Goal: Task Accomplishment & Management: Use online tool/utility

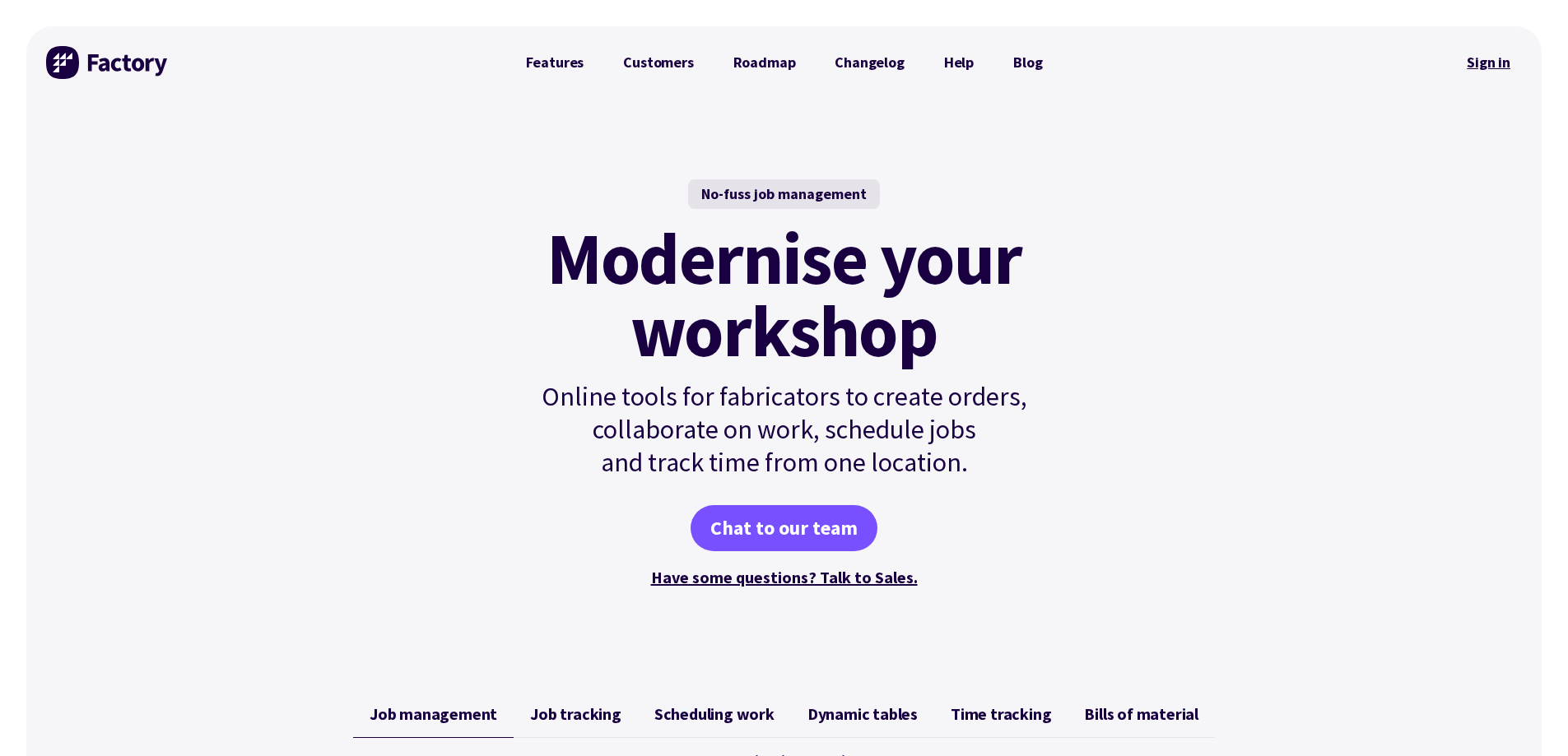
click at [1486, 58] on link "Sign in" at bounding box center [1488, 63] width 66 height 38
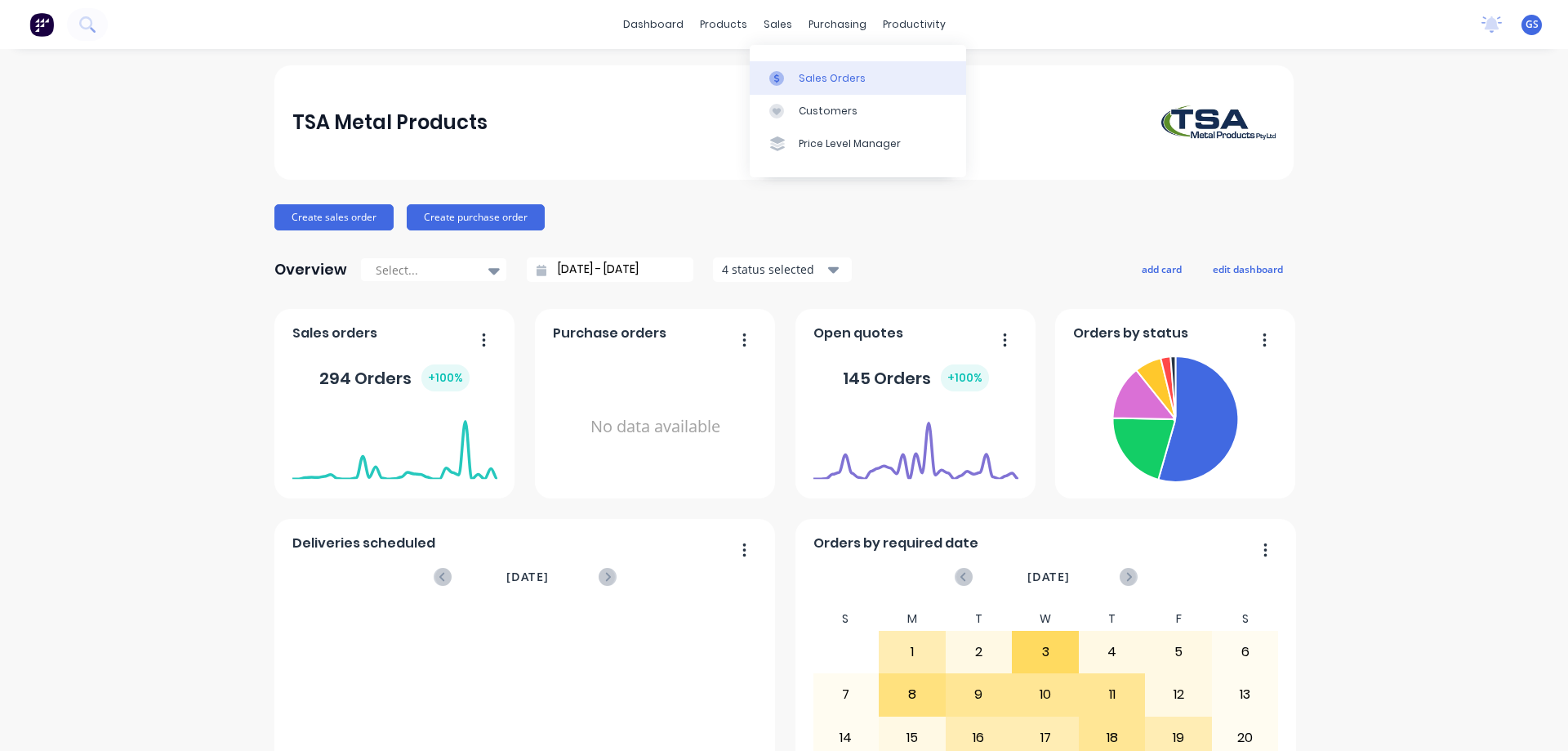
click at [824, 77] on div "Sales Orders" at bounding box center [832, 78] width 67 height 15
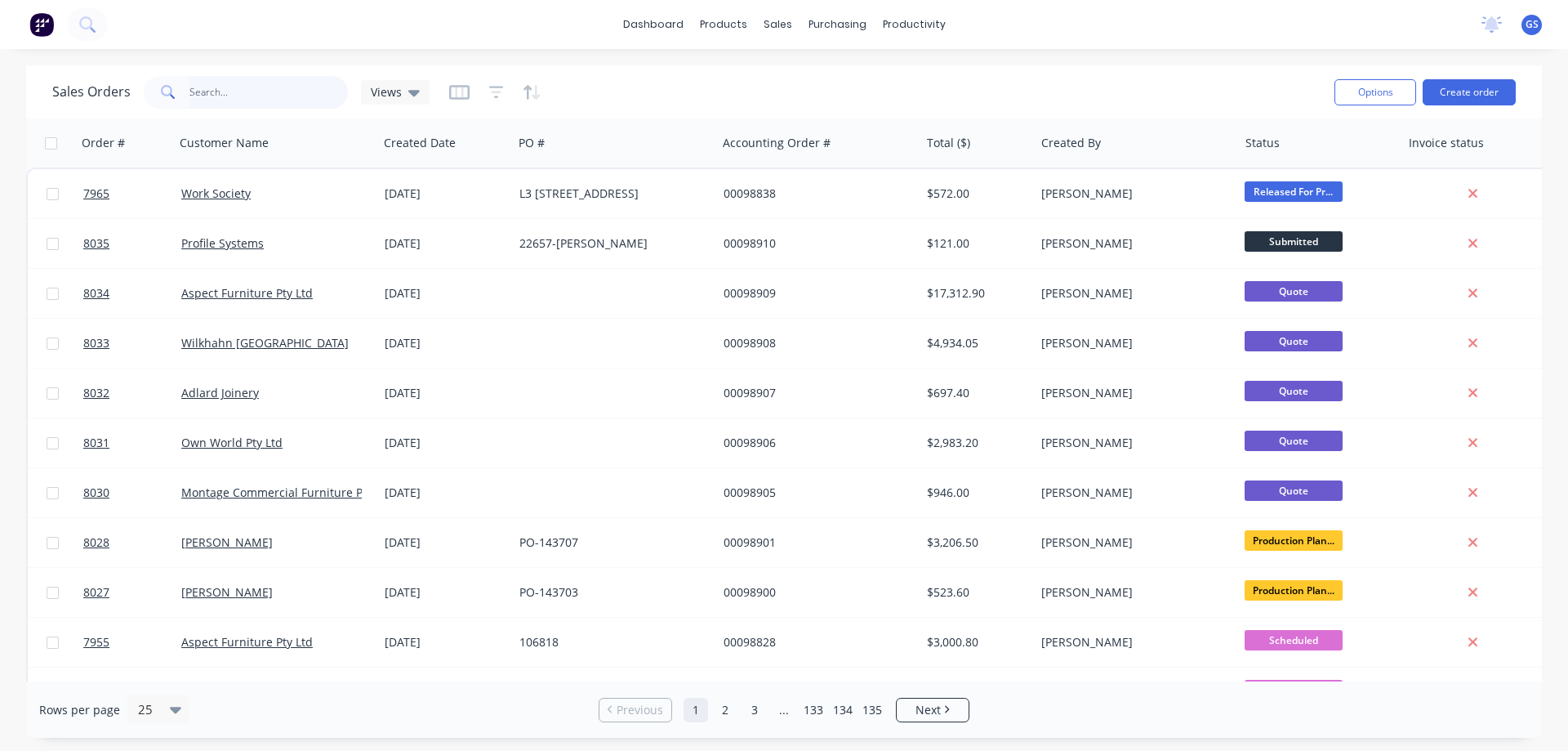
click at [223, 98] on input "text" at bounding box center [269, 92] width 159 height 32
type input "98826"
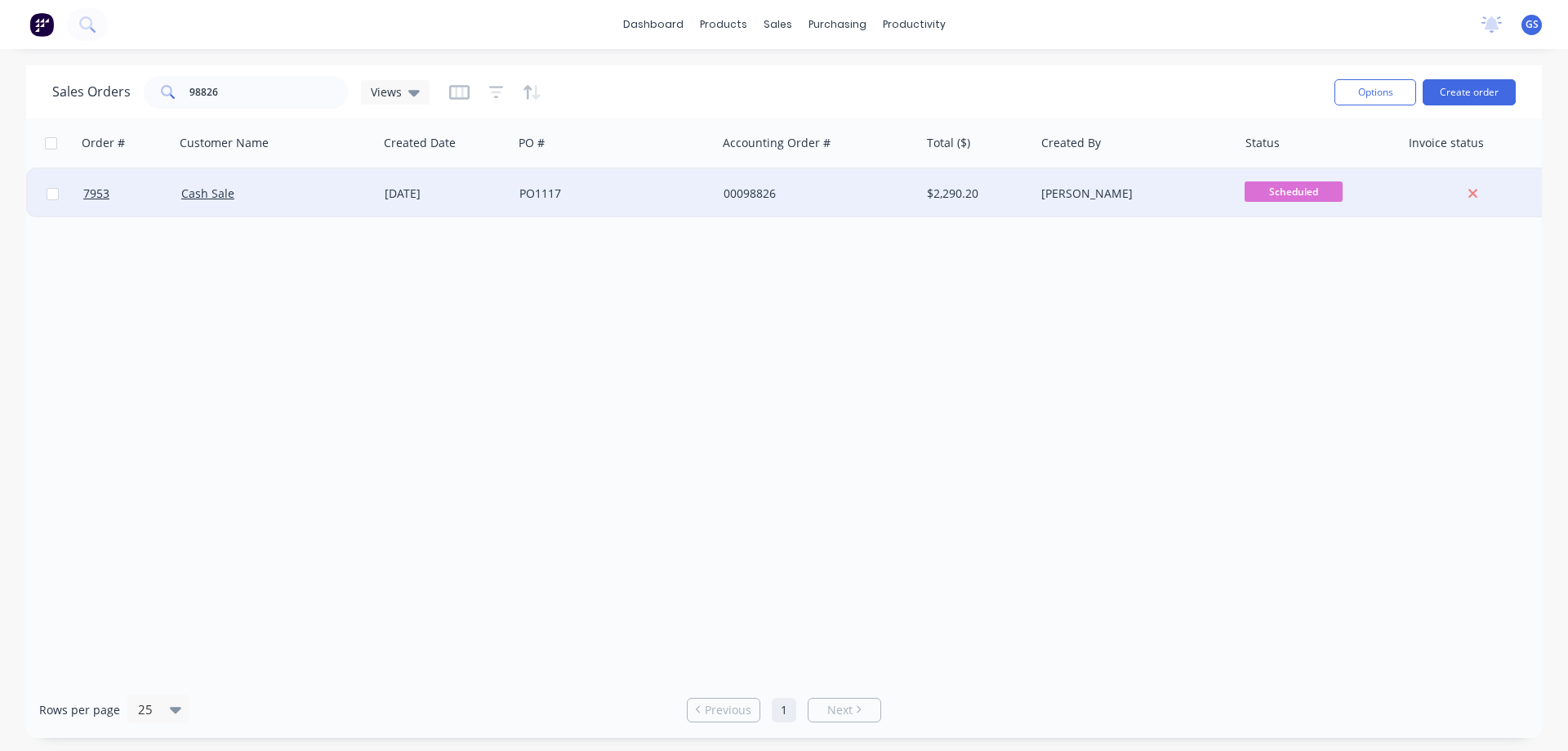
click at [219, 213] on div "Cash Sale" at bounding box center [277, 193] width 203 height 49
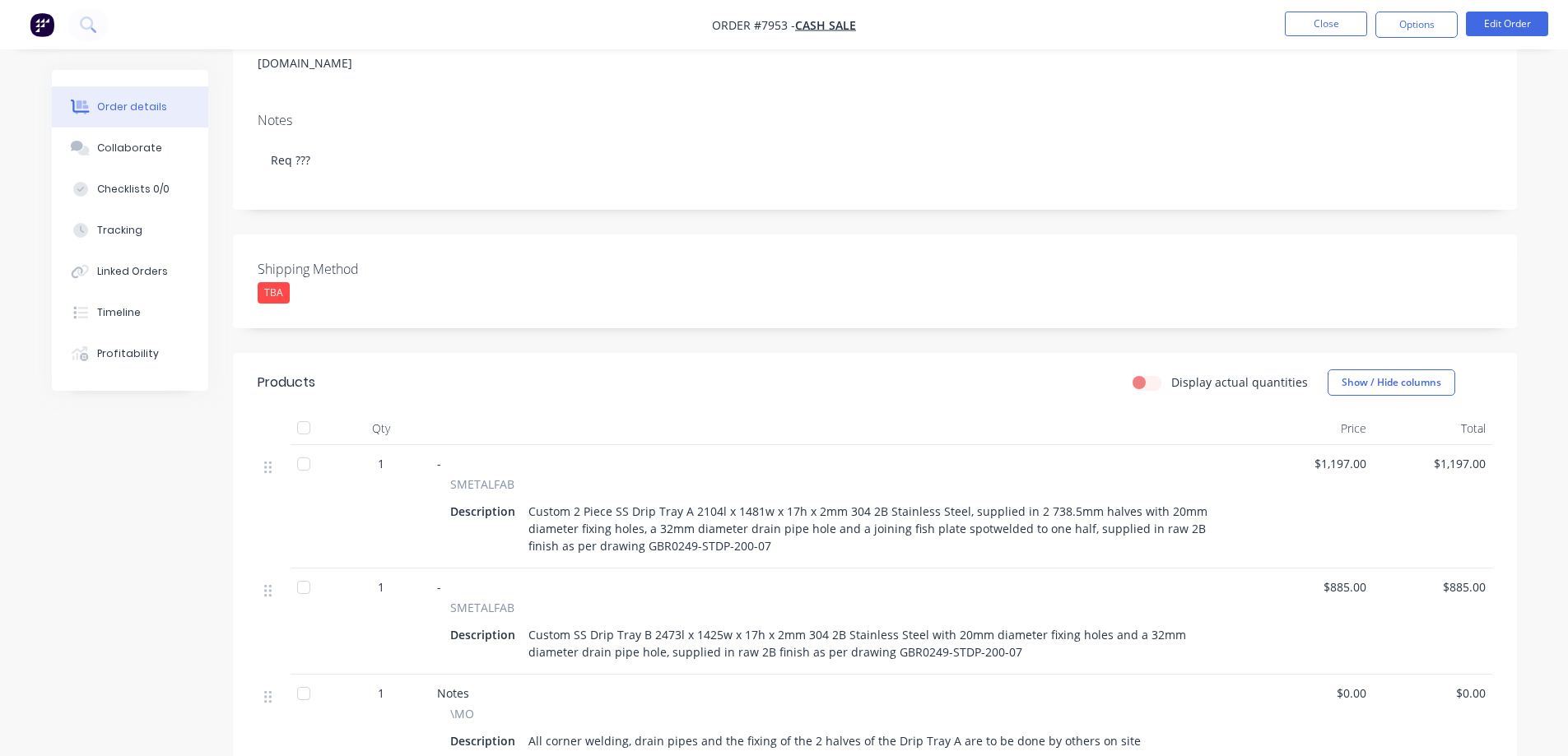
scroll to position [247, 0]
